Goal: Task Accomplishment & Management: Use online tool/utility

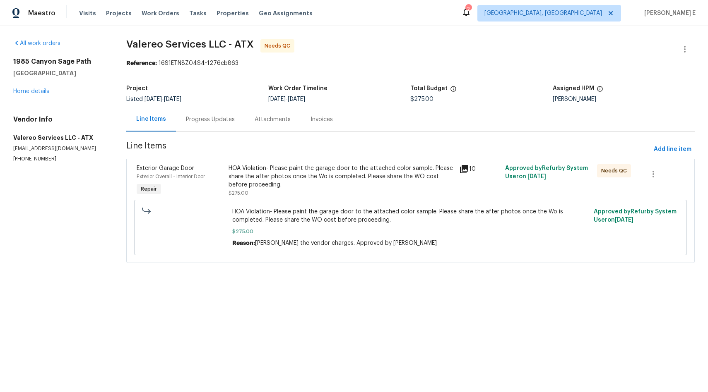
click at [200, 123] on div "Progress Updates" at bounding box center [210, 119] width 49 height 8
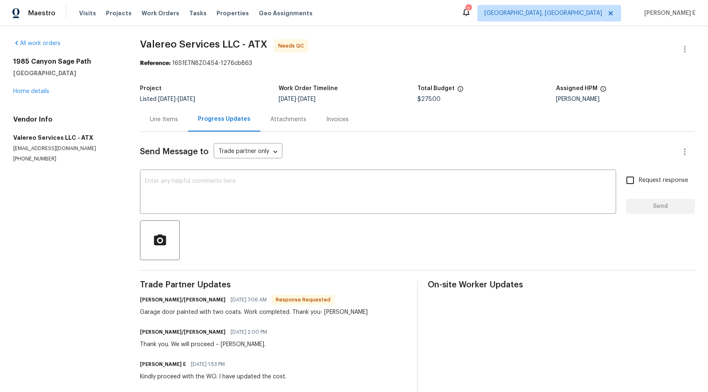
click at [165, 127] on div "Line Items" at bounding box center [164, 119] width 48 height 24
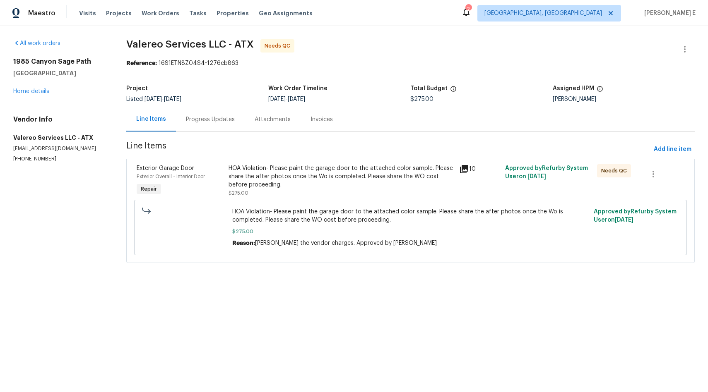
click at [456, 188] on div "10" at bounding box center [479, 181] width 46 height 38
click at [348, 172] on div "HOA Violation- Please paint the garage door to the attached color sample. Pleas…" at bounding box center [340, 176] width 225 height 25
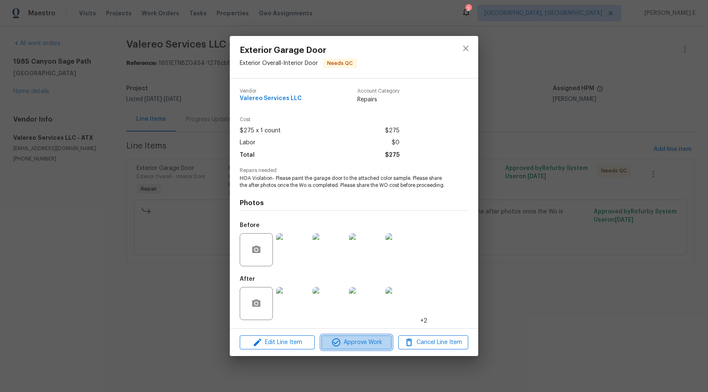
click at [366, 347] on span "Approve Work" at bounding box center [356, 343] width 65 height 10
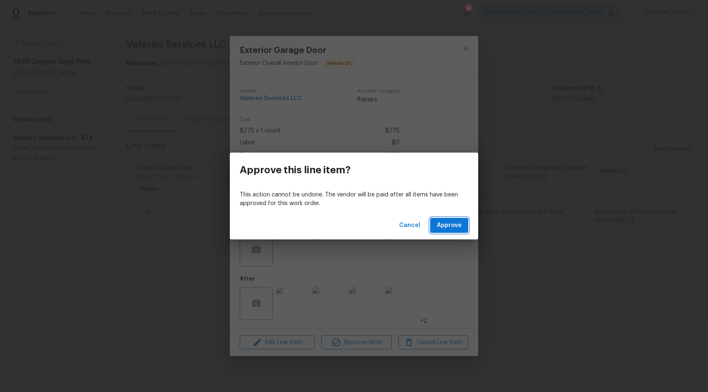
click at [458, 227] on span "Approve" at bounding box center [449, 226] width 25 height 10
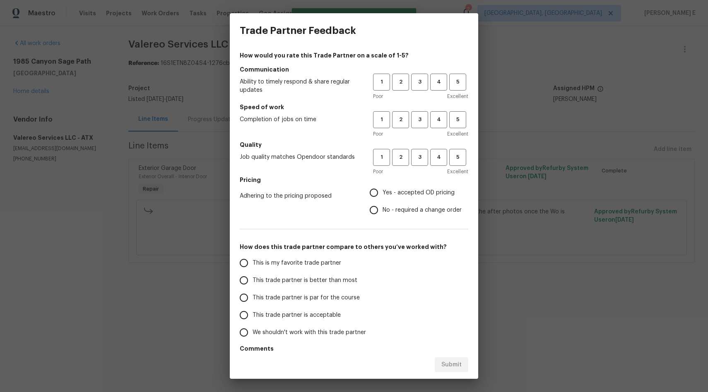
click at [454, 91] on div "1 2 3 4 5 Poor Excellent" at bounding box center [420, 87] width 95 height 27
click at [455, 89] on button "5" at bounding box center [457, 82] width 17 height 17
click at [454, 116] on span "5" at bounding box center [457, 120] width 15 height 10
click at [458, 161] on span "5" at bounding box center [457, 158] width 15 height 10
click at [368, 194] on input "Yes - accepted OD pricing" at bounding box center [373, 192] width 17 height 17
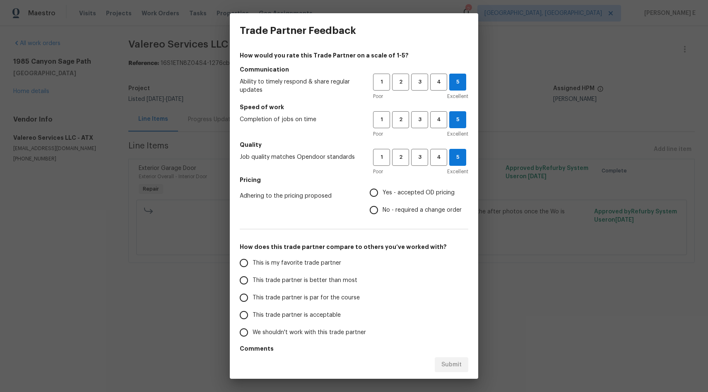
radio input "true"
click at [283, 262] on span "This is my favorite trade partner" at bounding box center [296, 263] width 89 height 9
click at [252, 262] on input "This is my favorite trade partner" at bounding box center [243, 263] width 17 height 17
click at [458, 364] on span "Submit" at bounding box center [451, 365] width 20 height 10
radio input "true"
